Goal: Transaction & Acquisition: Obtain resource

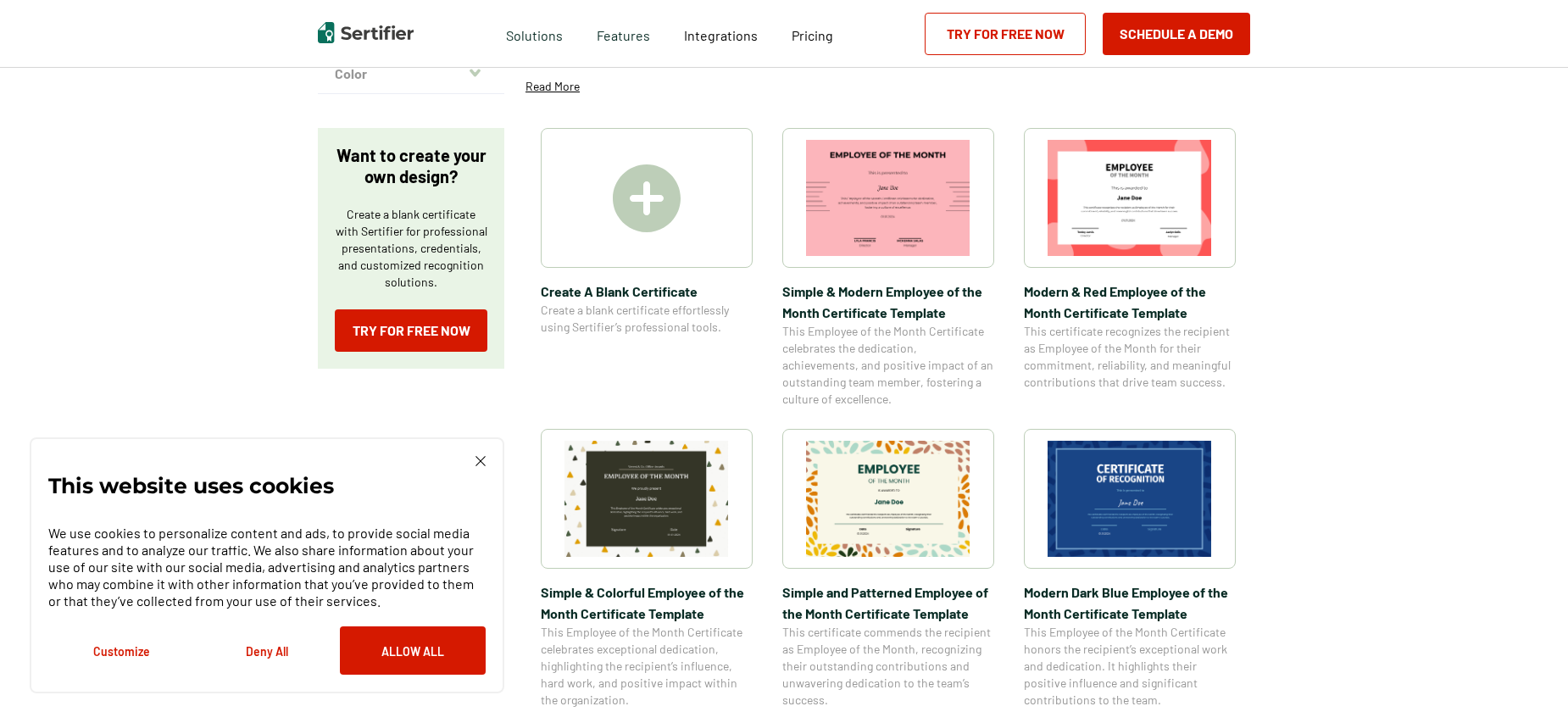
scroll to position [254, 0]
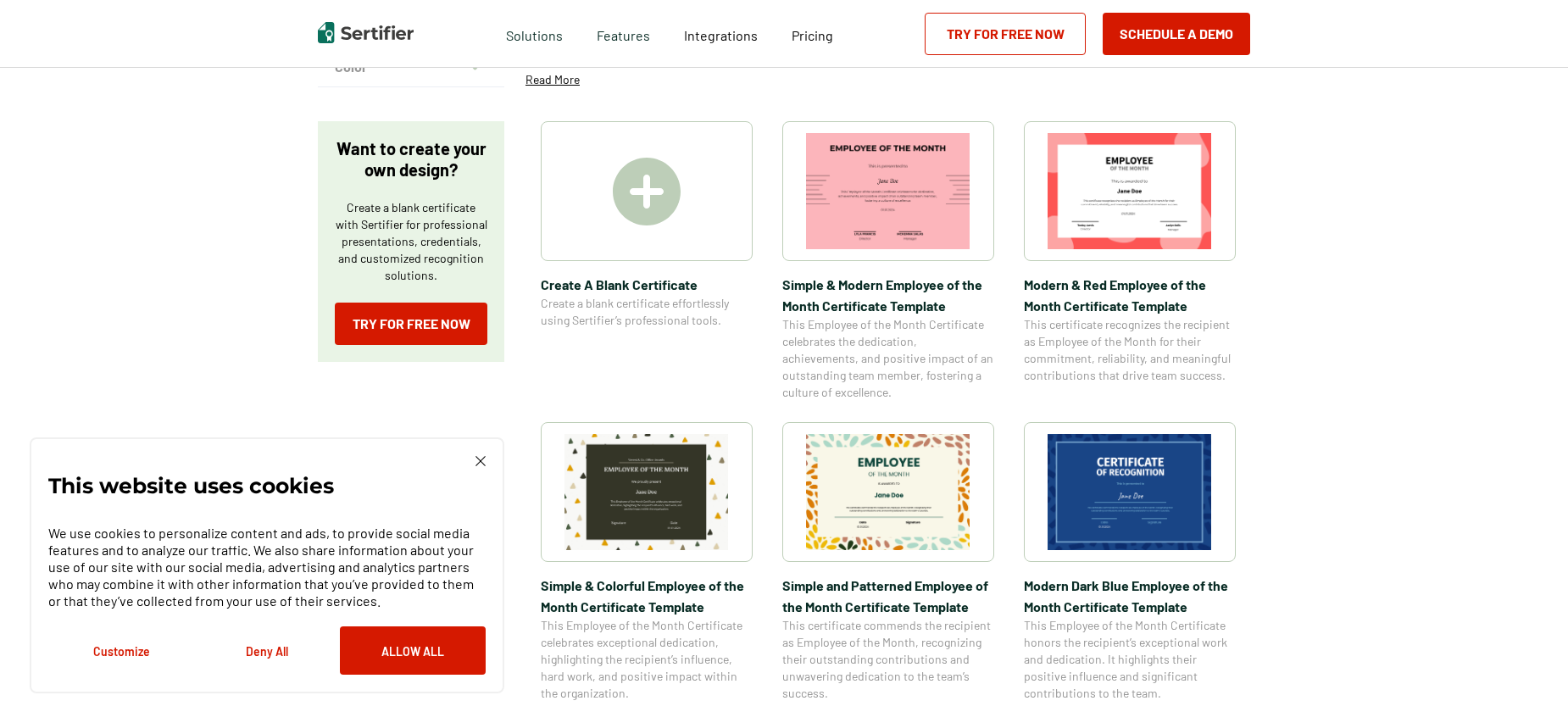
click at [1146, 470] on img at bounding box center [1130, 491] width 164 height 116
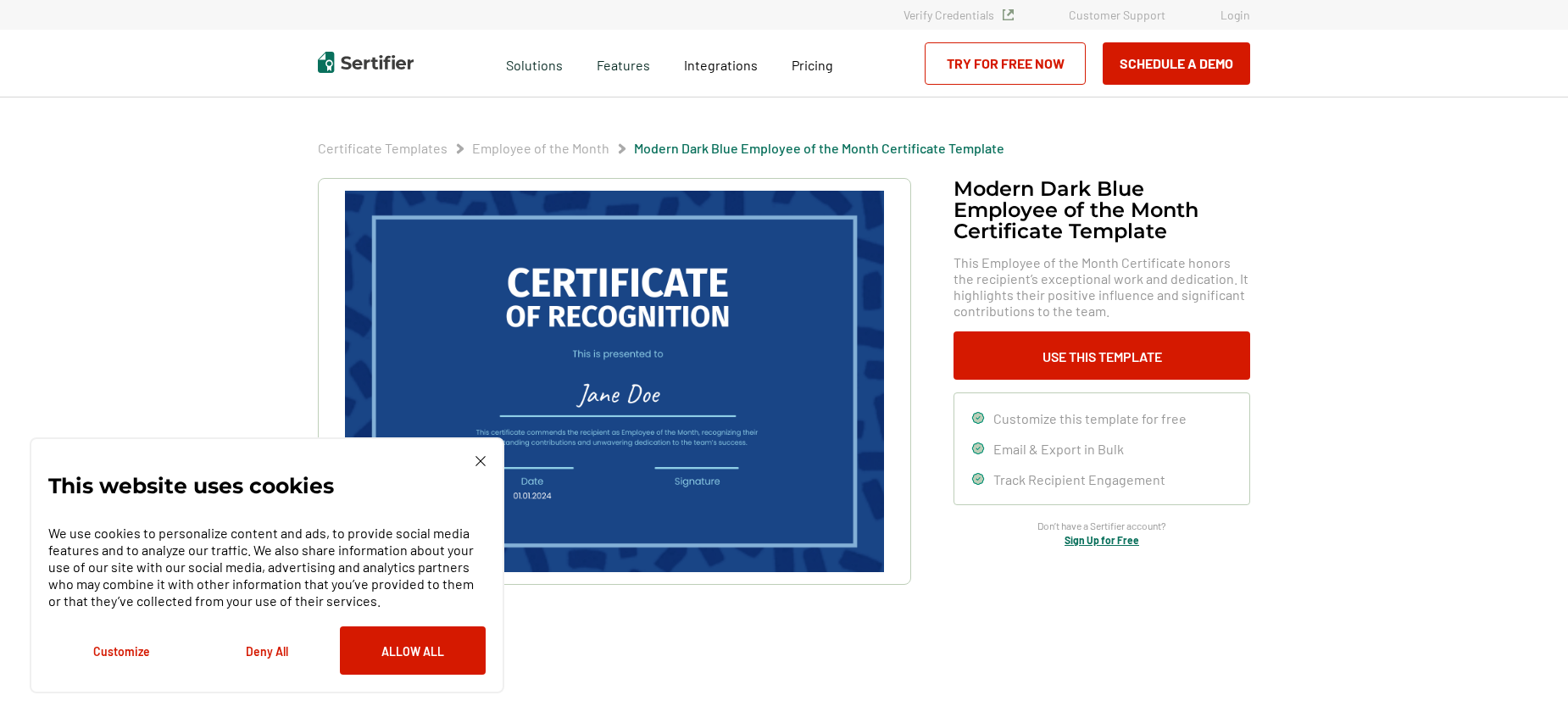
click at [482, 456] on div "This website uses cookies We use cookies to personalize content and ads, to pro…" at bounding box center [267, 565] width 474 height 256
click at [477, 459] on img at bounding box center [480, 461] width 10 height 10
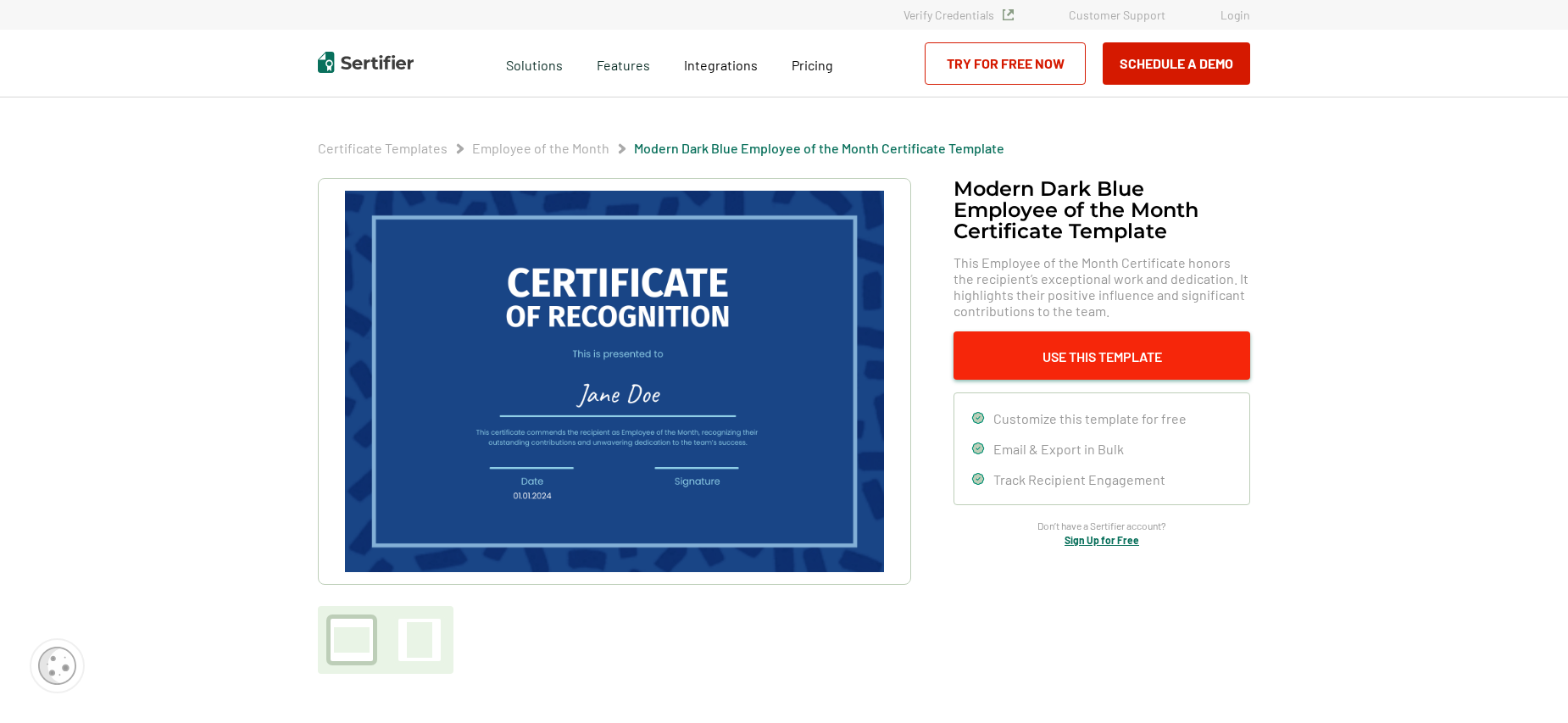
click at [1111, 350] on button "Use This Template" at bounding box center [1102, 355] width 297 height 48
click at [416, 642] on div at bounding box center [420, 640] width 26 height 36
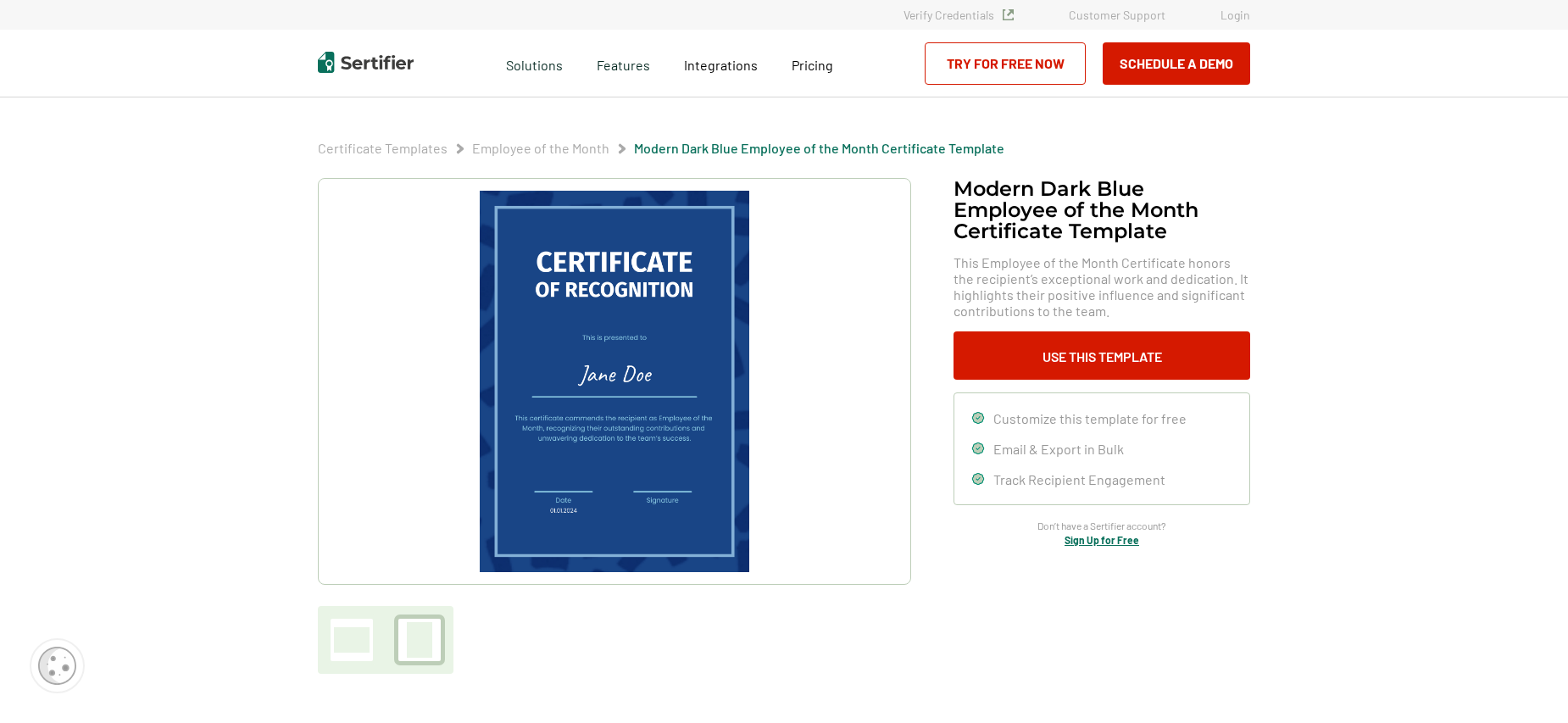
click at [336, 630] on div at bounding box center [352, 640] width 36 height 26
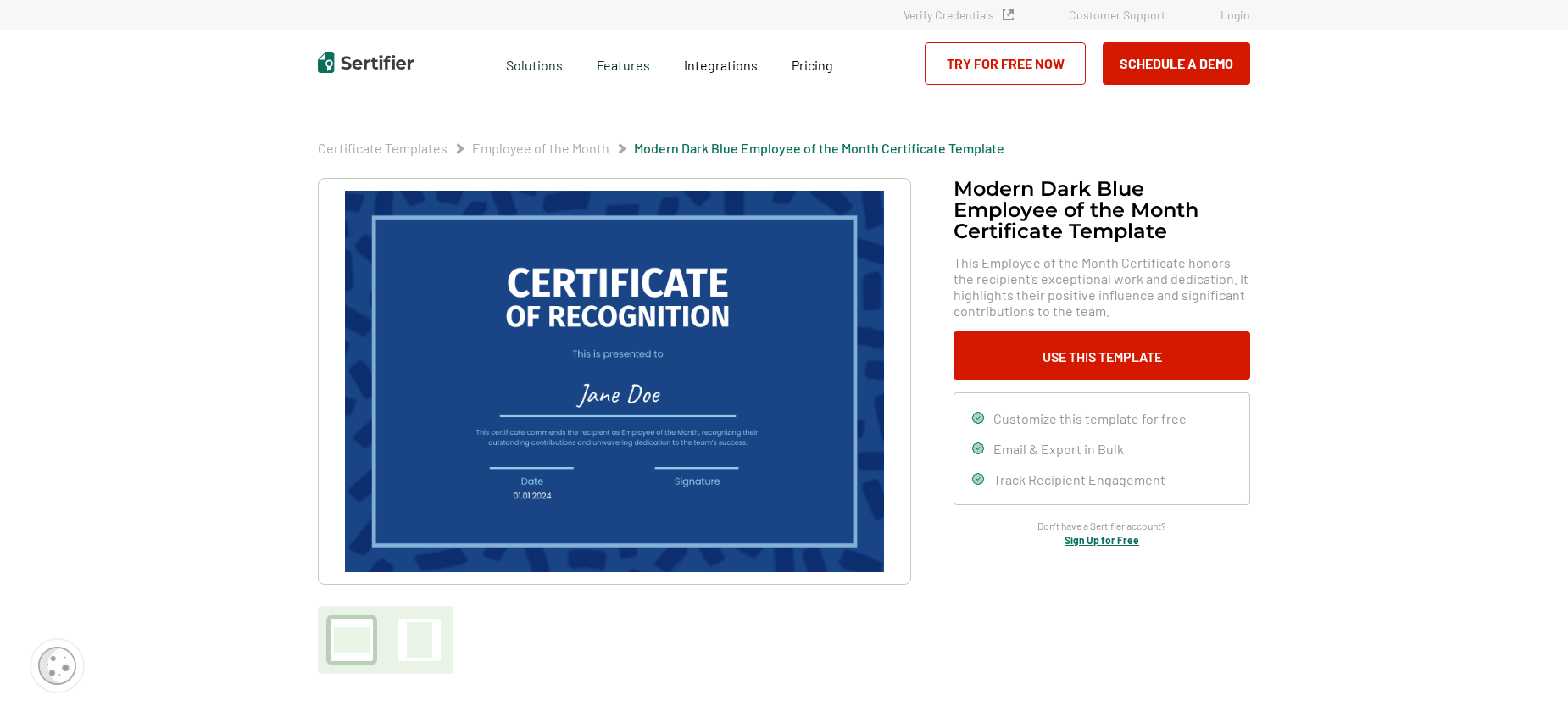
click at [630, 349] on img at bounding box center [614, 382] width 539 height 382
click at [584, 399] on img at bounding box center [614, 382] width 539 height 382
click at [1111, 356] on button "Use This Template" at bounding box center [1102, 355] width 297 height 48
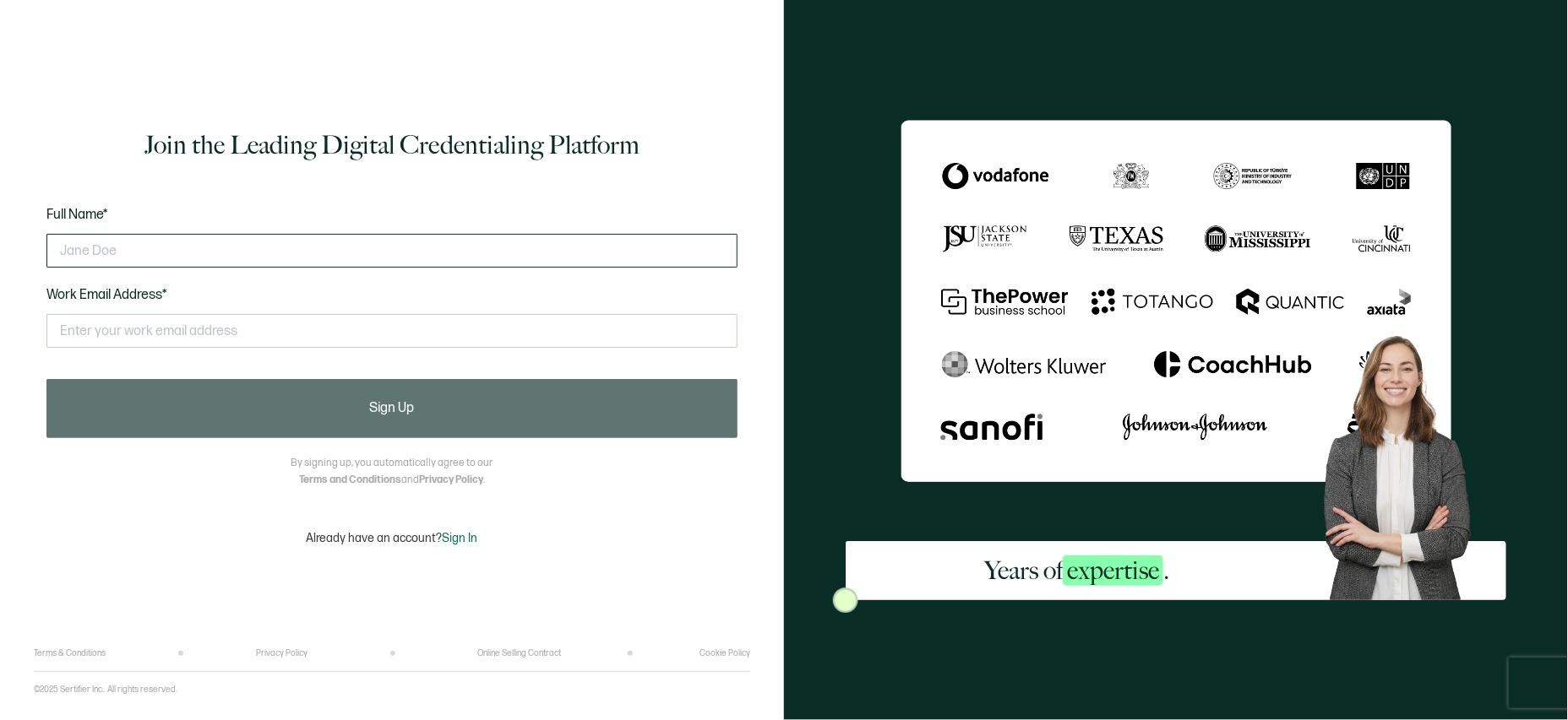
drag, startPoint x: 94, startPoint y: 248, endPoint x: 150, endPoint y: 242, distance: 56.3
click at [106, 247] on input "text" at bounding box center [392, 250] width 691 height 34
type input "[PERSON_NAME]"
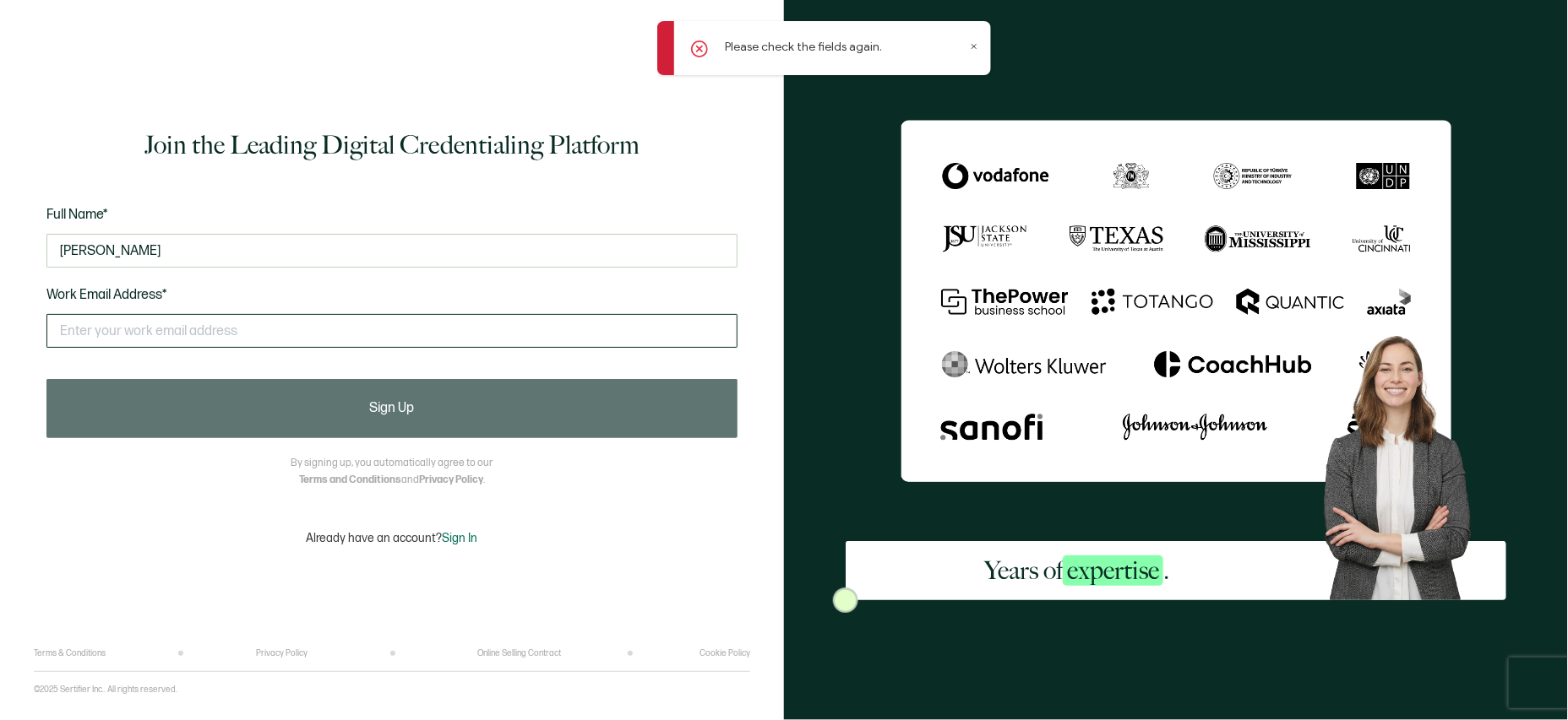
click at [113, 335] on input "text" at bounding box center [392, 331] width 691 height 34
type input "[PERSON_NAME][EMAIL_ADDRESS][DOMAIN_NAME]"
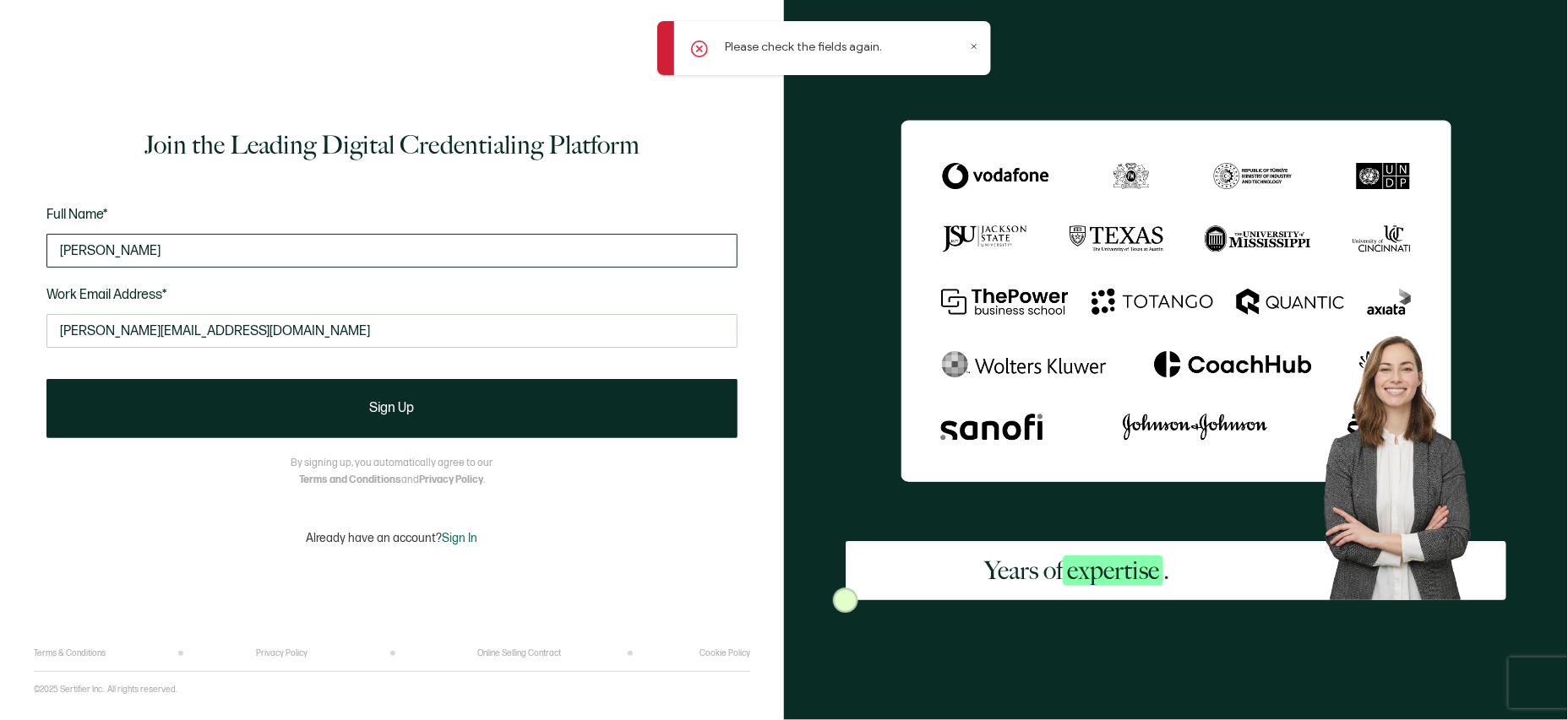
drag, startPoint x: 144, startPoint y: 250, endPoint x: 186, endPoint y: 252, distance: 42.0
click at [162, 252] on input "John s" at bounding box center [392, 250] width 691 height 34
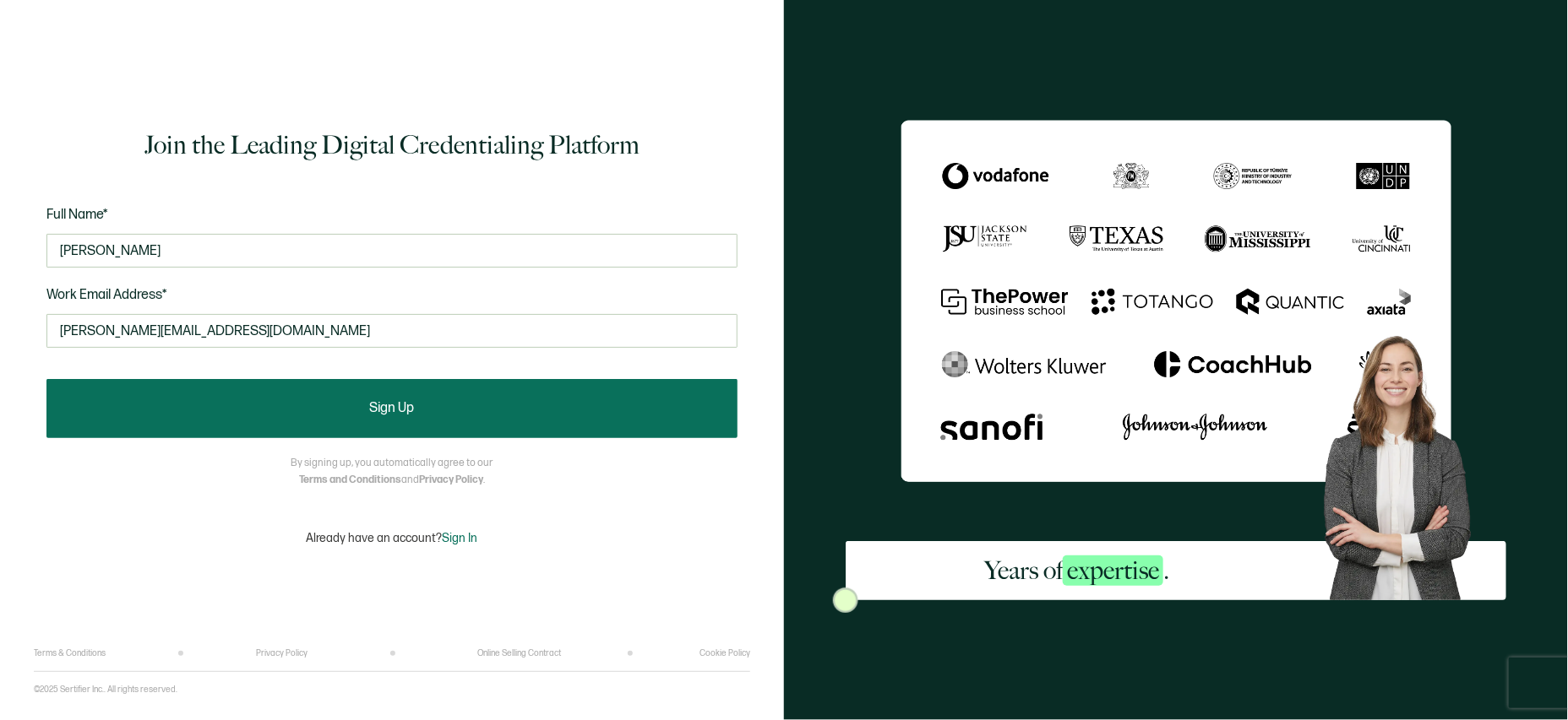
type input "John Sweet"
click at [375, 414] on span "Sign Up" at bounding box center [393, 408] width 45 height 13
click at [380, 410] on span "Sign Up" at bounding box center [393, 408] width 45 height 13
click at [392, 406] on span "Sign Up" at bounding box center [393, 408] width 45 height 13
